Goal: Transaction & Acquisition: Subscribe to service/newsletter

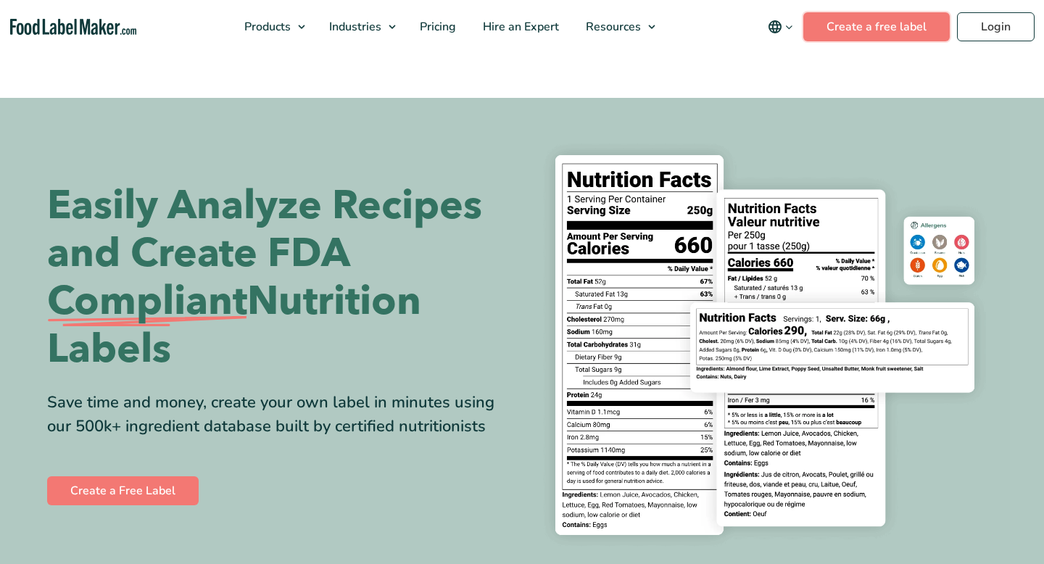
click at [887, 26] on link "Create a free label" at bounding box center [876, 26] width 146 height 29
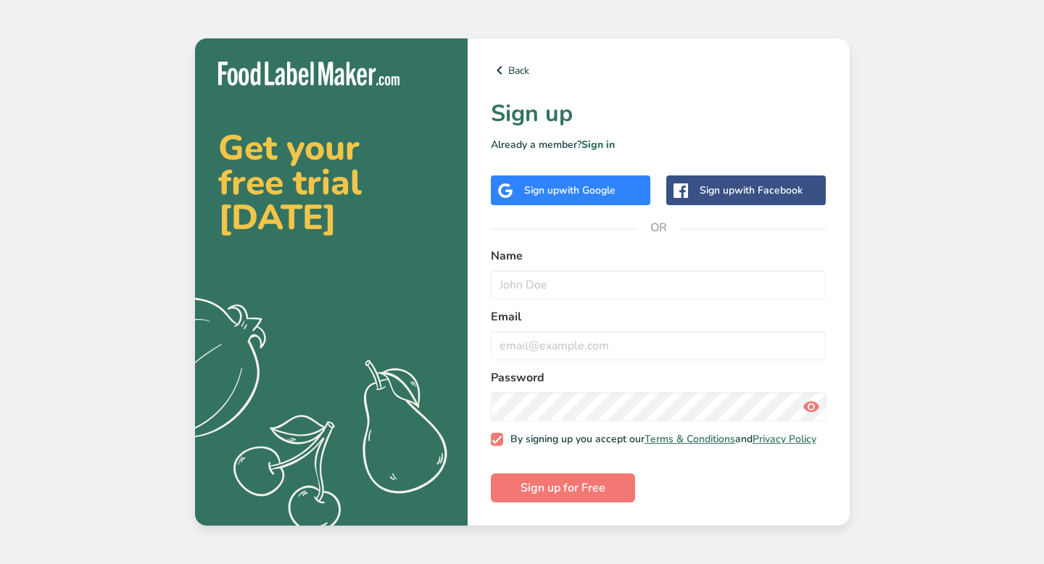
click at [723, 175] on div "Sign up with Facebook" at bounding box center [745, 190] width 159 height 30
